Goal: Find specific page/section: Find specific page/section

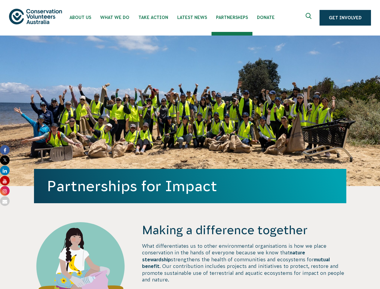
click at [190, 144] on div "Partnerships for Impact" at bounding box center [190, 111] width 312 height 150
click at [310, 18] on icon "Expand search box" at bounding box center [310, 17] width 8 height 9
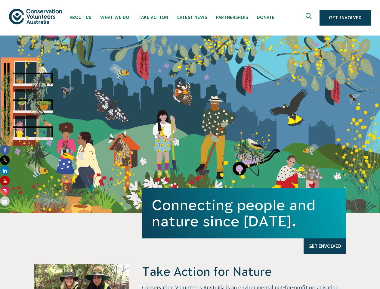
click at [190, 144] on div "Connecting people and nature since 1982. Get Involved" at bounding box center [190, 125] width 380 height 178
click at [310, 18] on icon "Expand search box" at bounding box center [310, 17] width 8 height 9
